Goal: Information Seeking & Learning: Learn about a topic

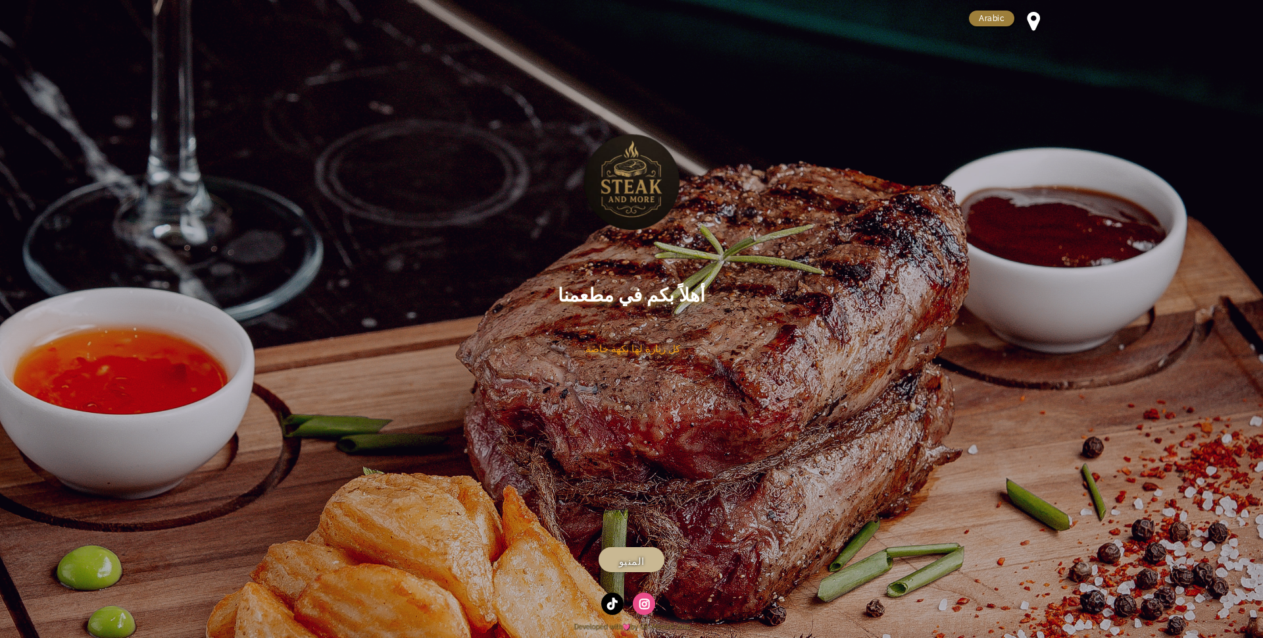
click at [641, 559] on span "المنيو" at bounding box center [632, 561] width 26 height 16
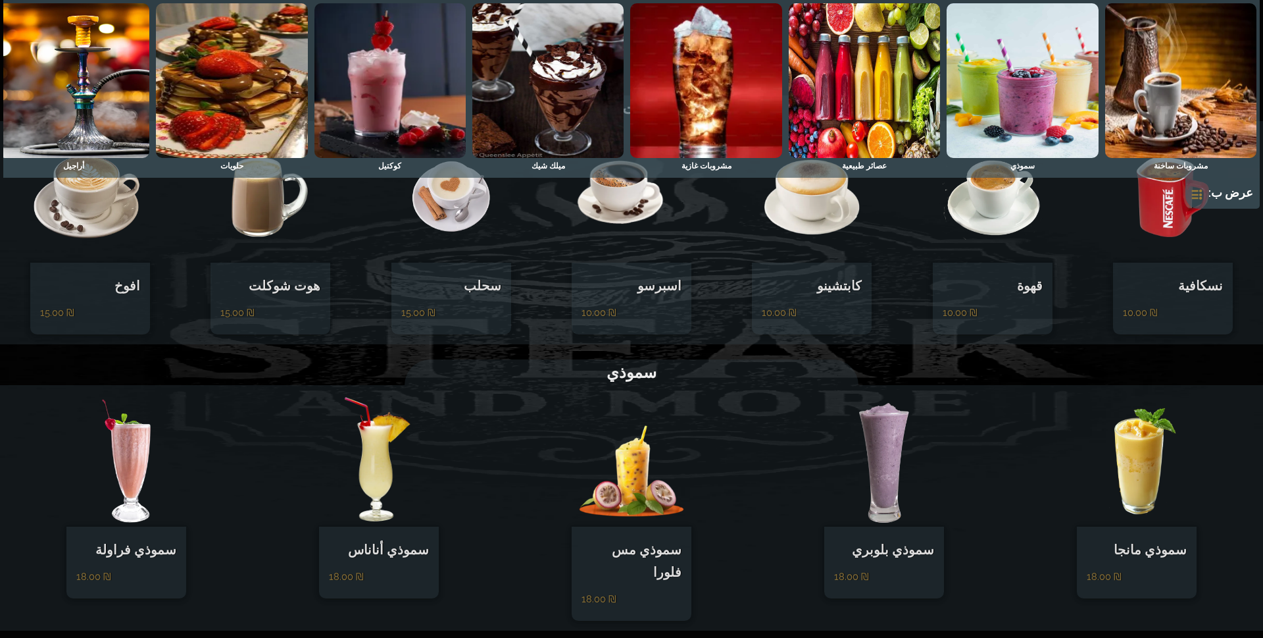
scroll to position [263, 0]
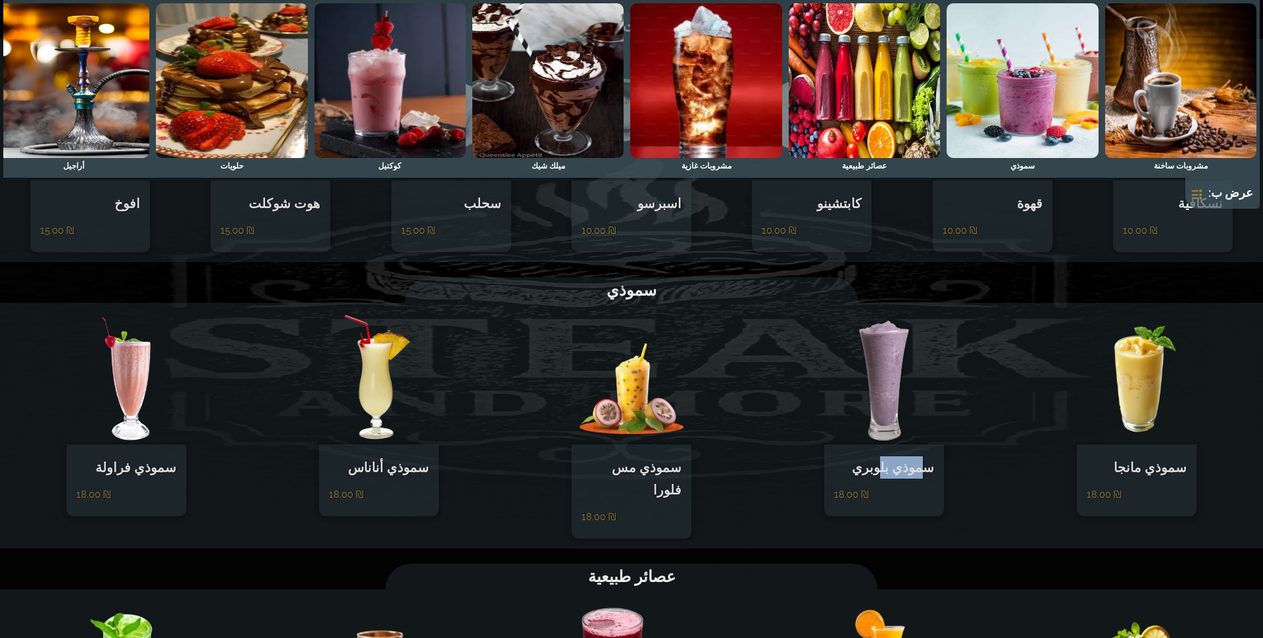
drag, startPoint x: 928, startPoint y: 478, endPoint x: 906, endPoint y: 478, distance: 21.7
click at [894, 478] on h5 "سموذي بلوبري" at bounding box center [884, 467] width 100 height 22
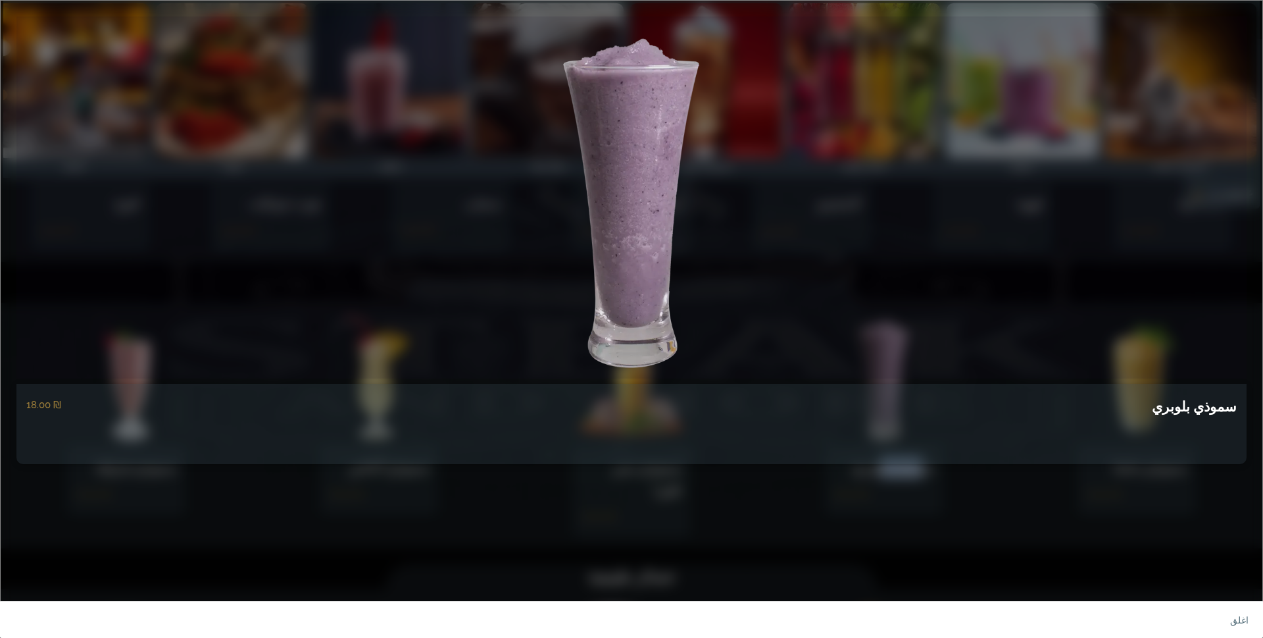
click at [578, 147] on link at bounding box center [631, 197] width 1230 height 362
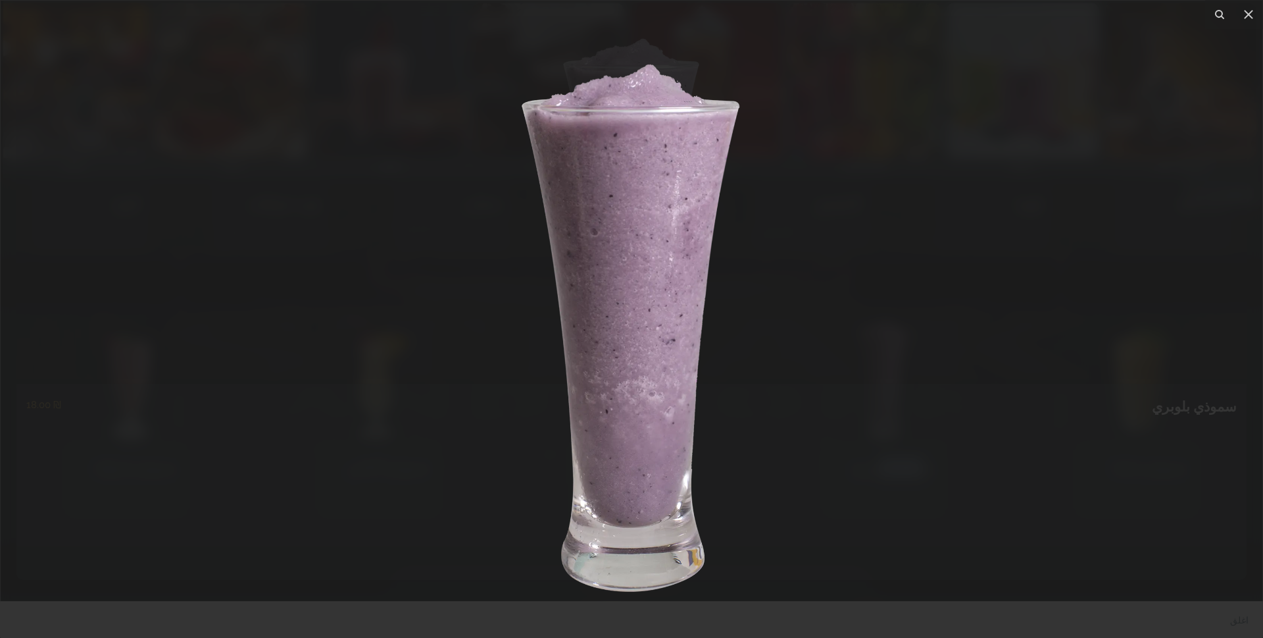
click at [802, 205] on img at bounding box center [631, 319] width 386 height 580
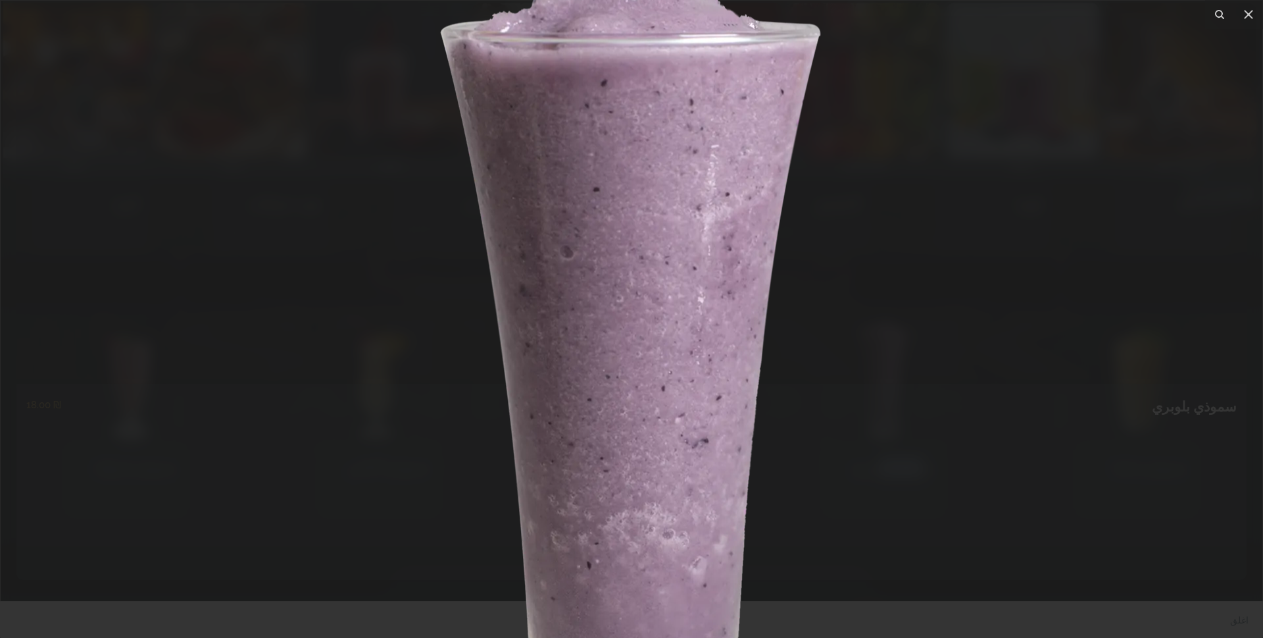
click at [763, 224] on img at bounding box center [632, 403] width 674 height 1011
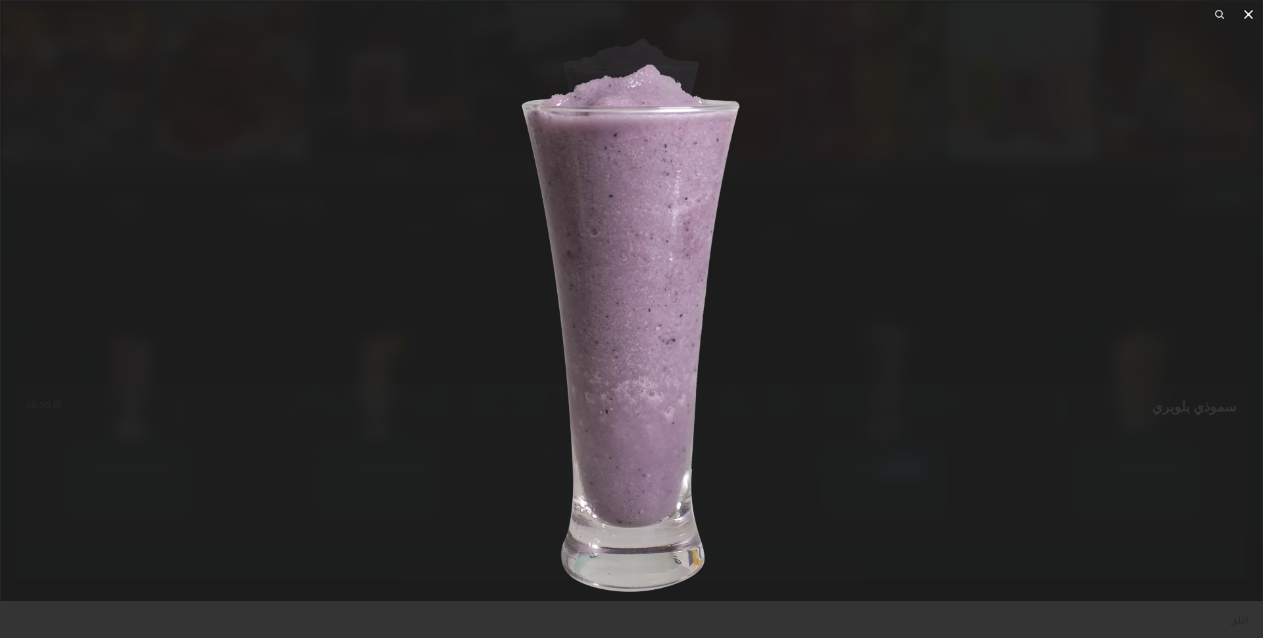
click at [1249, 16] on icon at bounding box center [1249, 15] width 16 height 16
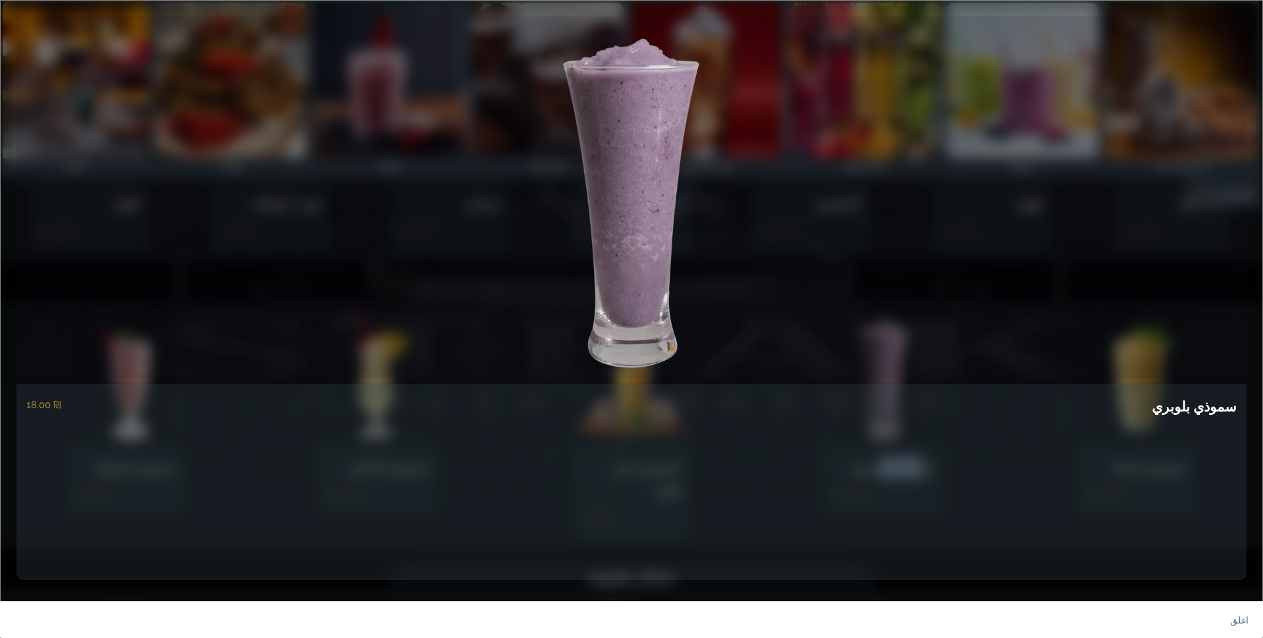
scroll to position [5, 0]
click at [161, 57] on link at bounding box center [631, 193] width 1230 height 362
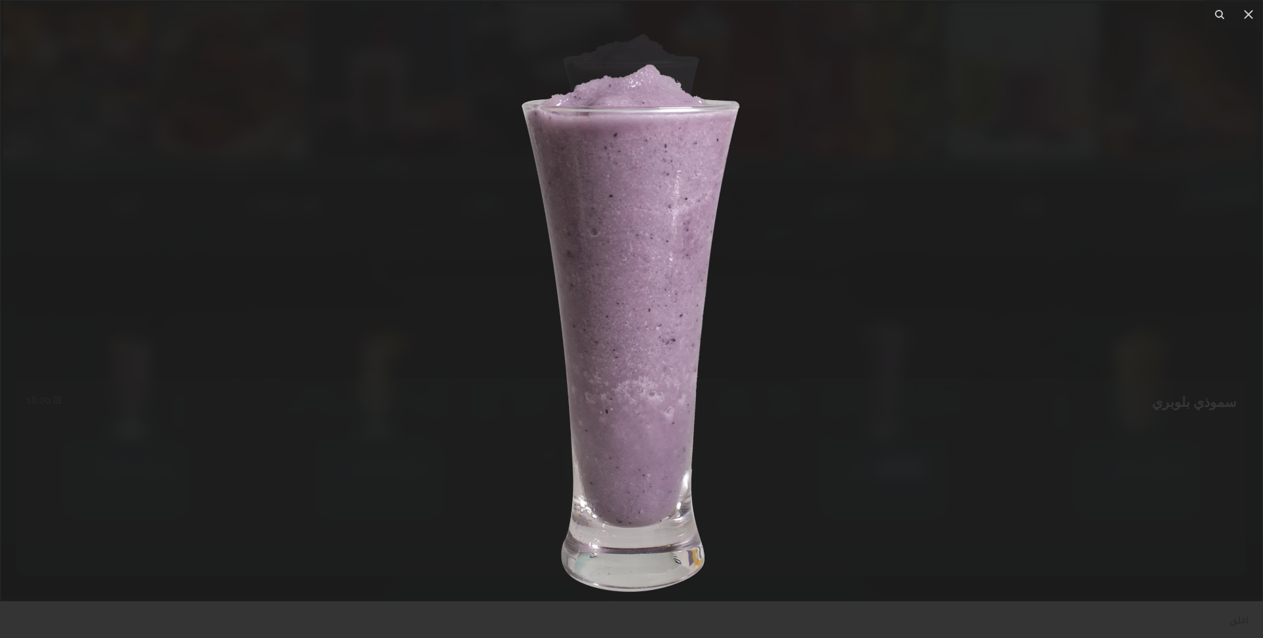
click at [343, 290] on div at bounding box center [631, 319] width 1263 height 638
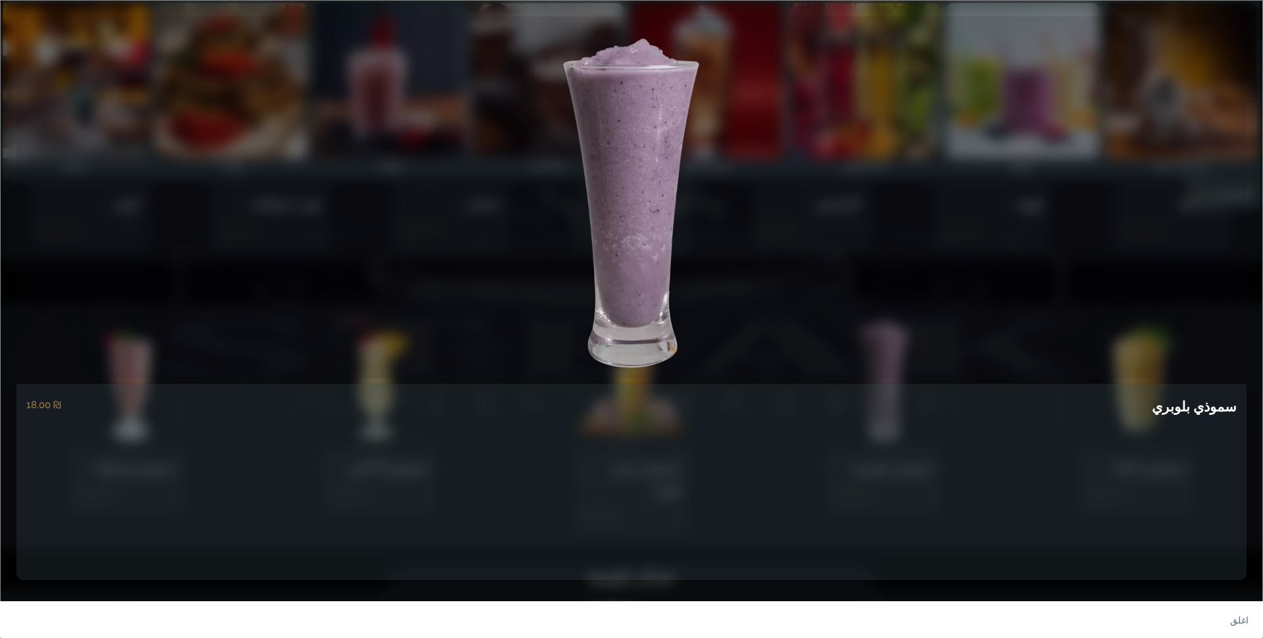
click at [49, 406] on div "‏18.00 ₪" at bounding box center [43, 405] width 35 height 16
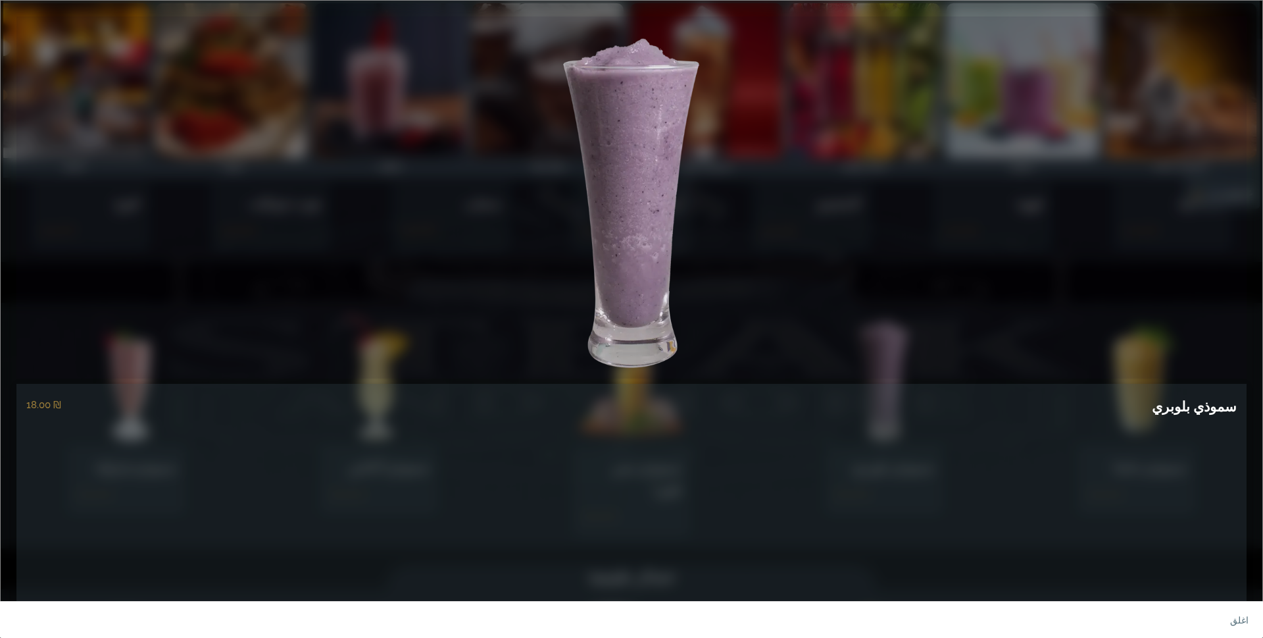
click at [963, 160] on link at bounding box center [631, 197] width 1230 height 362
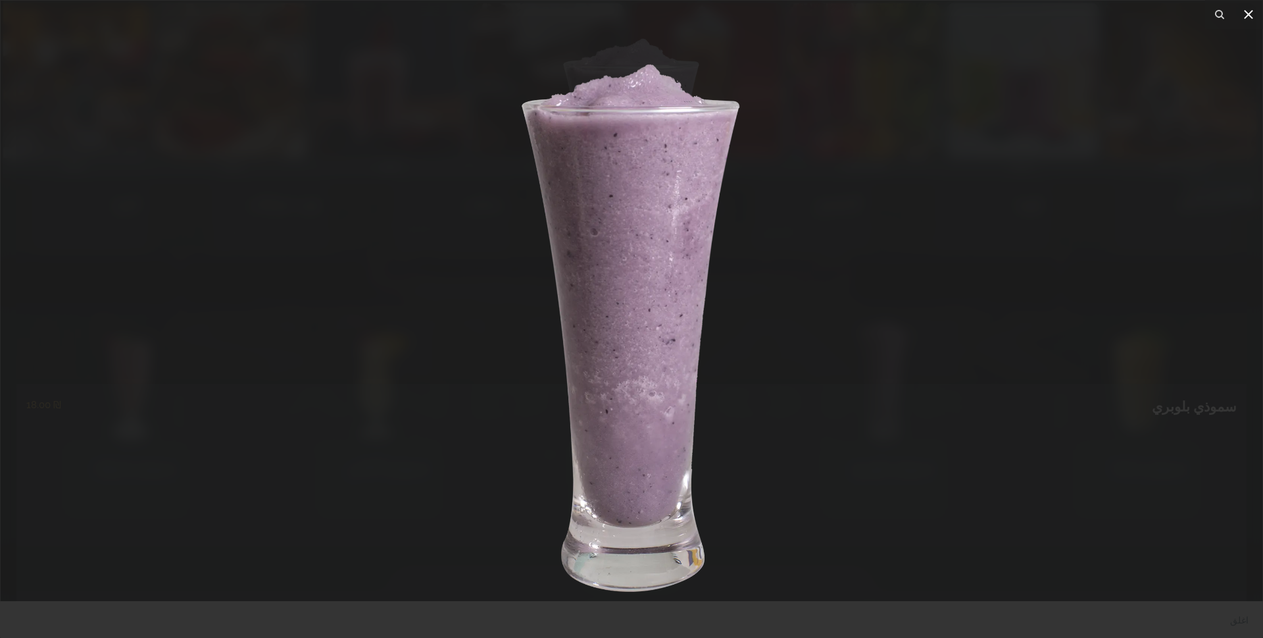
click at [1249, 11] on icon at bounding box center [1249, 15] width 16 height 16
click at [1249, 9] on icon at bounding box center [1249, 15] width 16 height 16
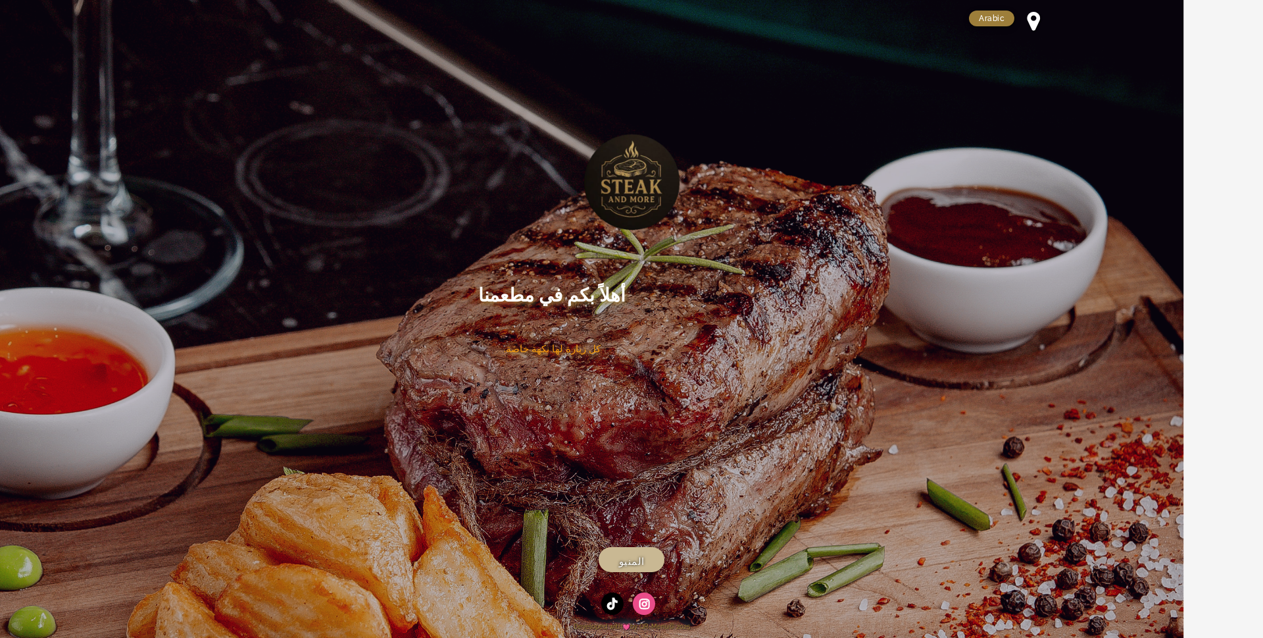
click at [636, 560] on span "المنيو" at bounding box center [632, 561] width 26 height 16
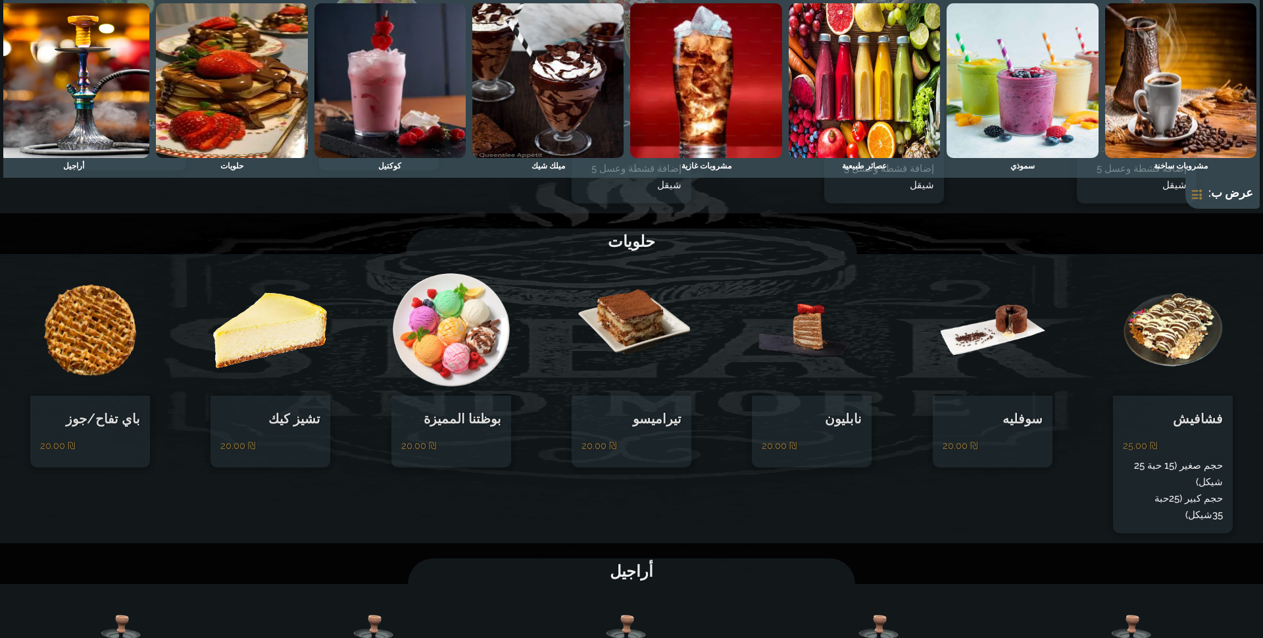
scroll to position [1776, 0]
